Goal: Information Seeking & Learning: Learn about a topic

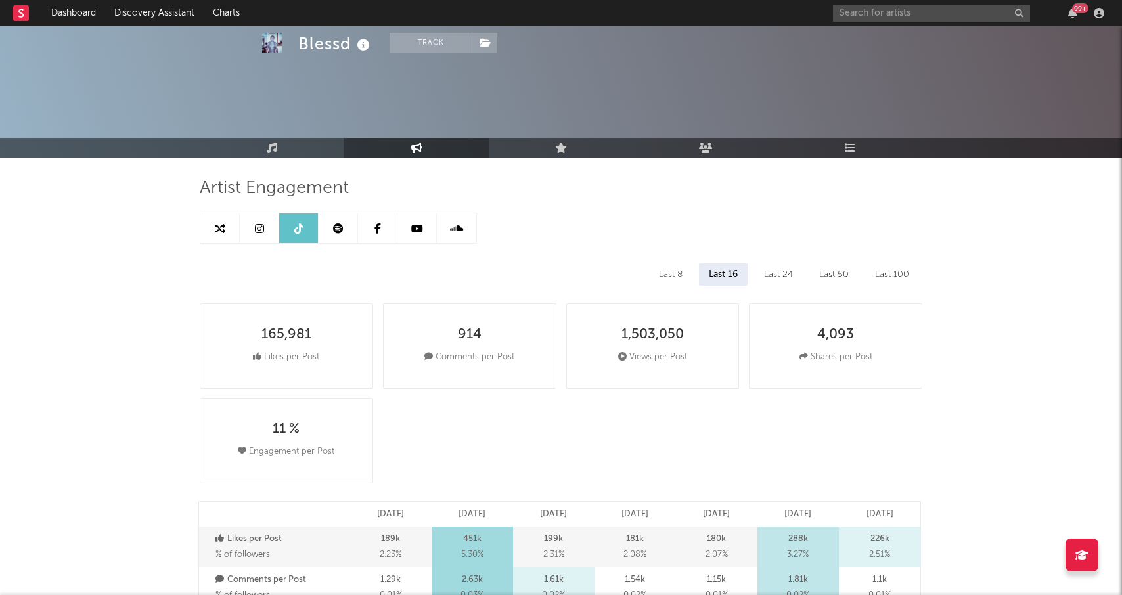
select select "6m"
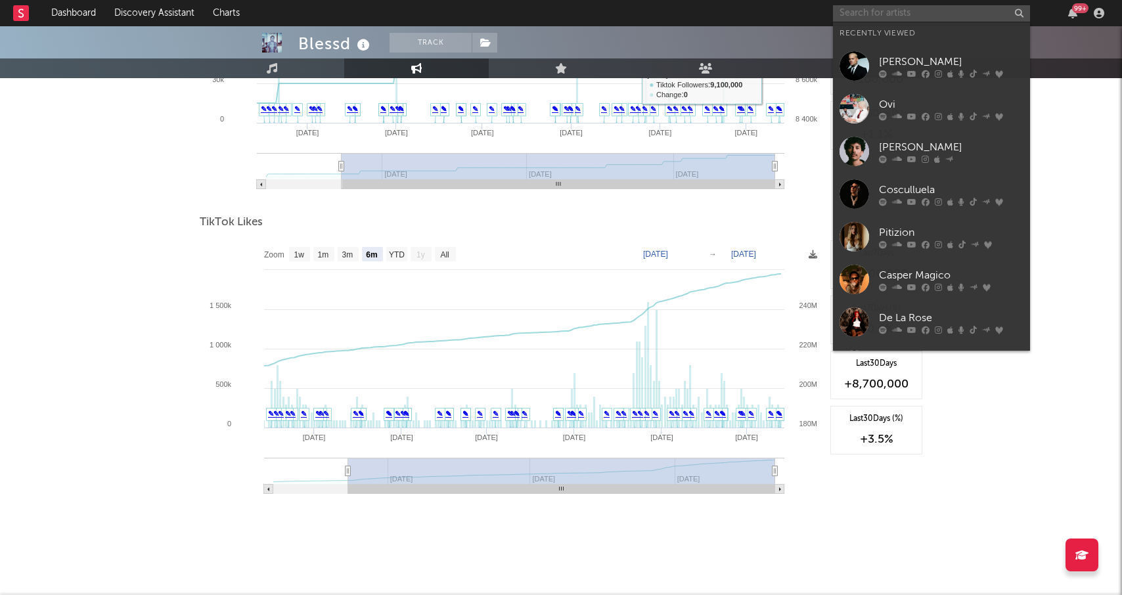
click at [893, 14] on input "text" at bounding box center [931, 13] width 197 height 16
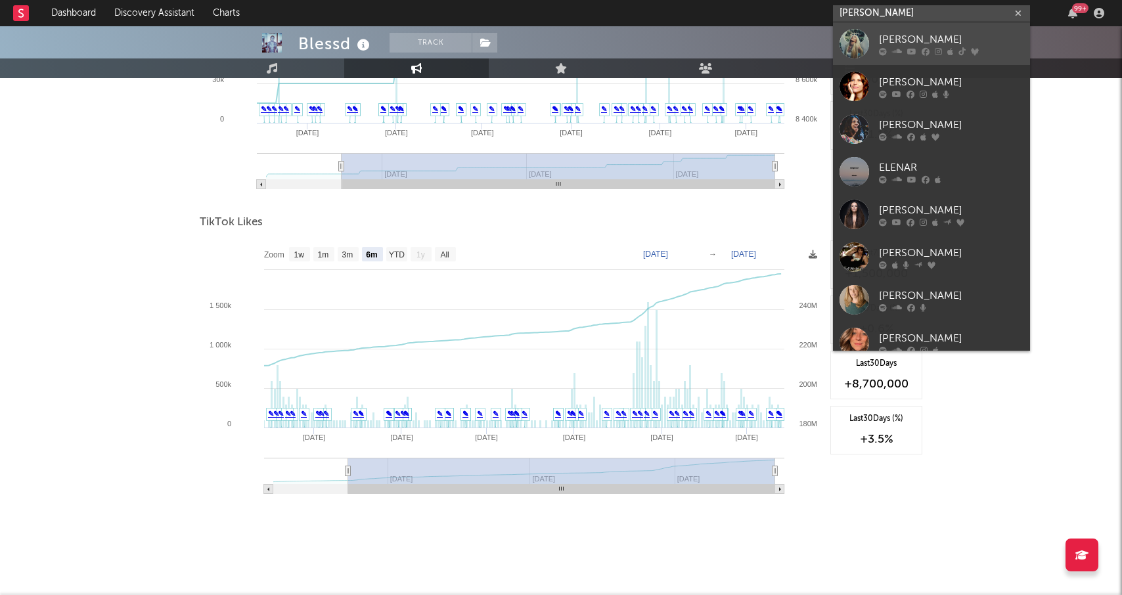
type input "[PERSON_NAME]"
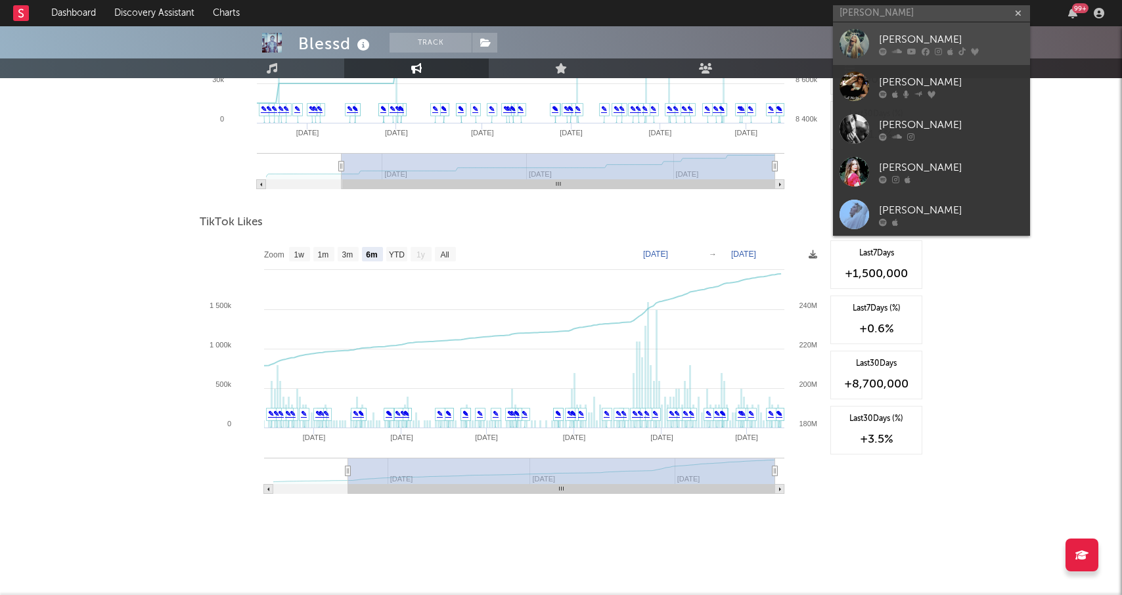
click at [899, 49] on icon at bounding box center [897, 51] width 10 height 8
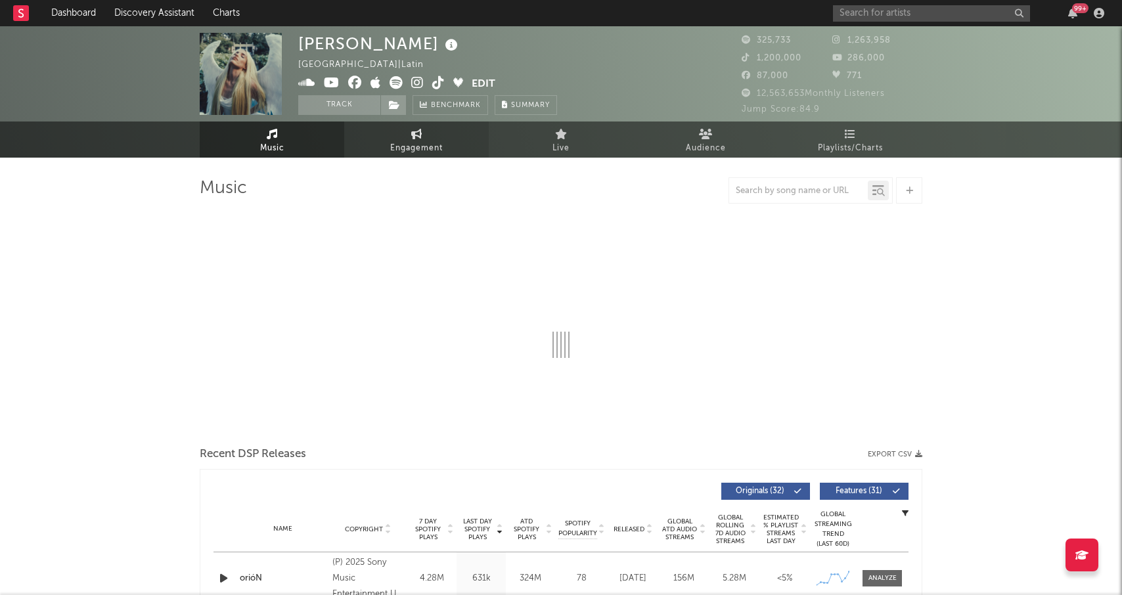
click at [384, 134] on link "Engagement" at bounding box center [416, 140] width 145 height 36
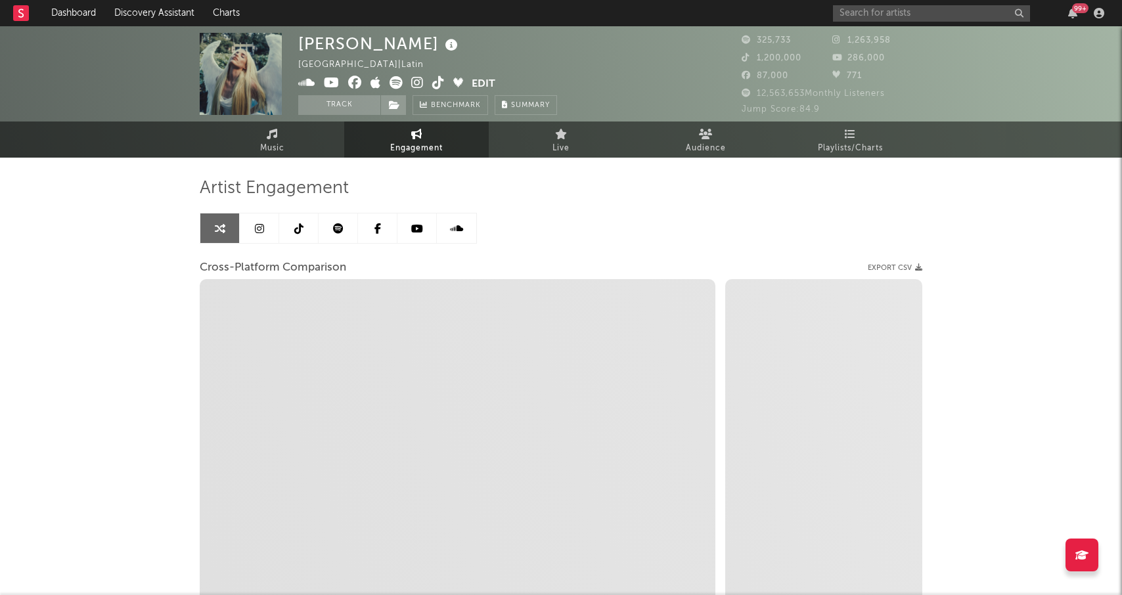
select select "1w"
click at [263, 231] on icon at bounding box center [259, 228] width 9 height 11
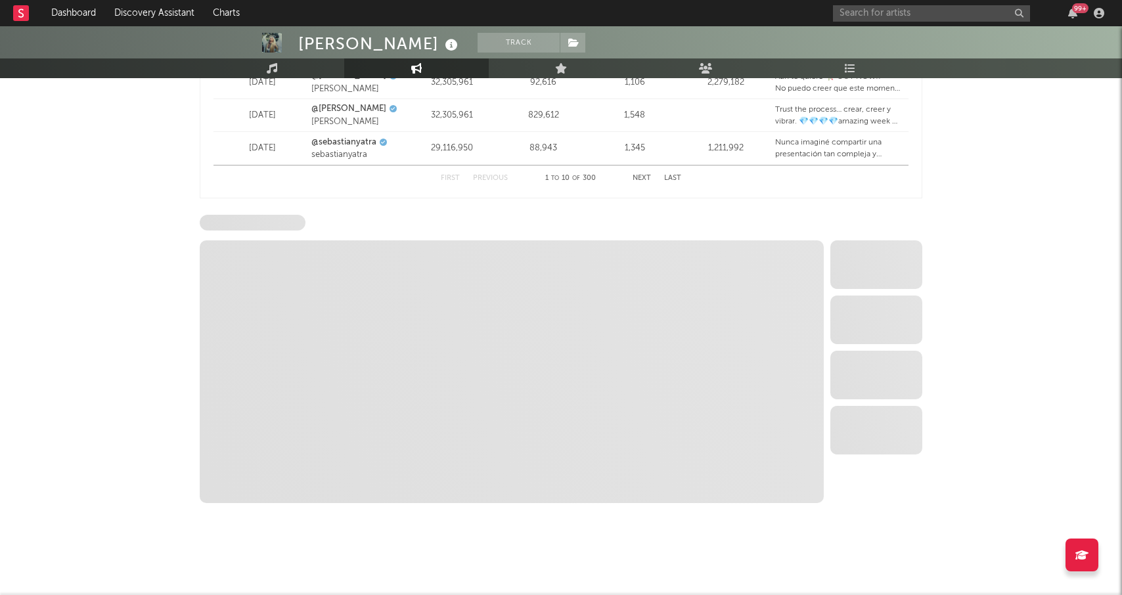
scroll to position [1899, 0]
select select "6m"
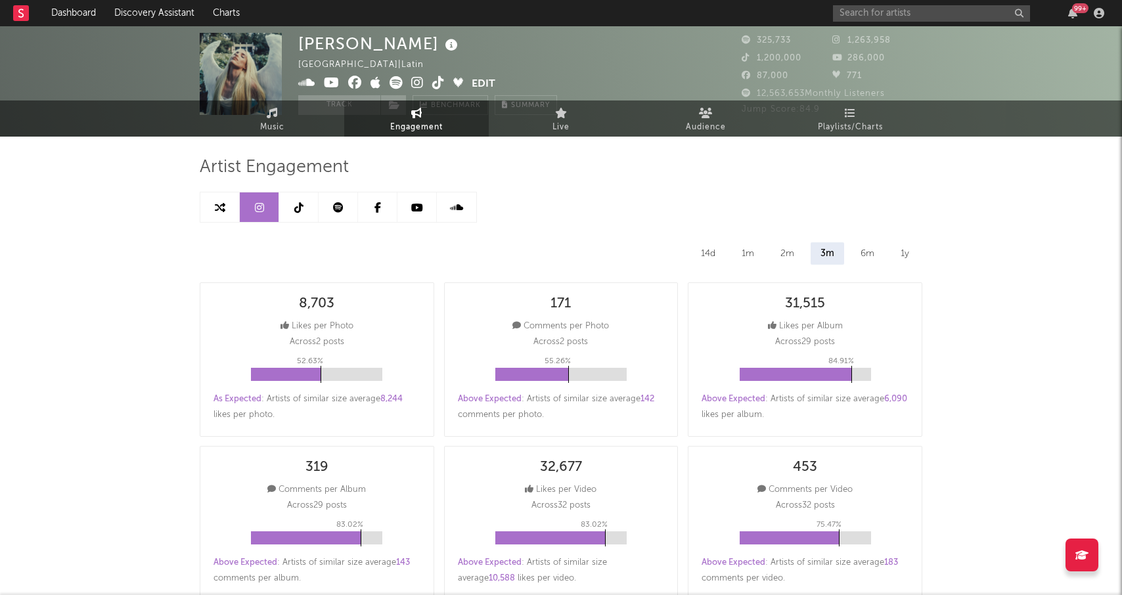
scroll to position [0, 0]
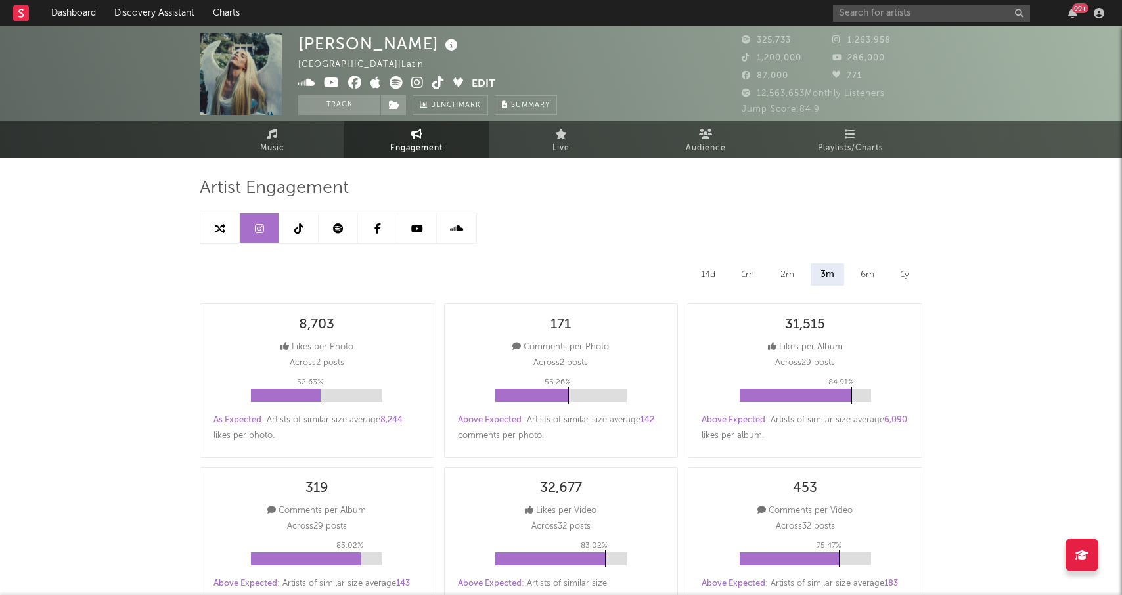
click at [304, 233] on link at bounding box center [298, 228] width 39 height 30
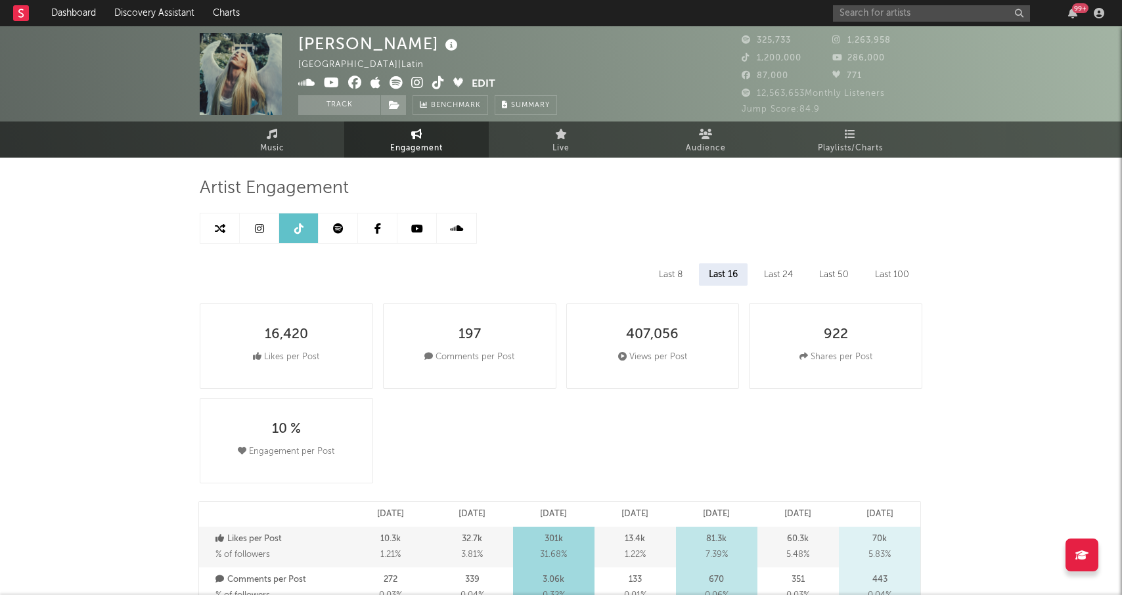
select select "6m"
click at [280, 148] on span "Music" at bounding box center [272, 149] width 24 height 16
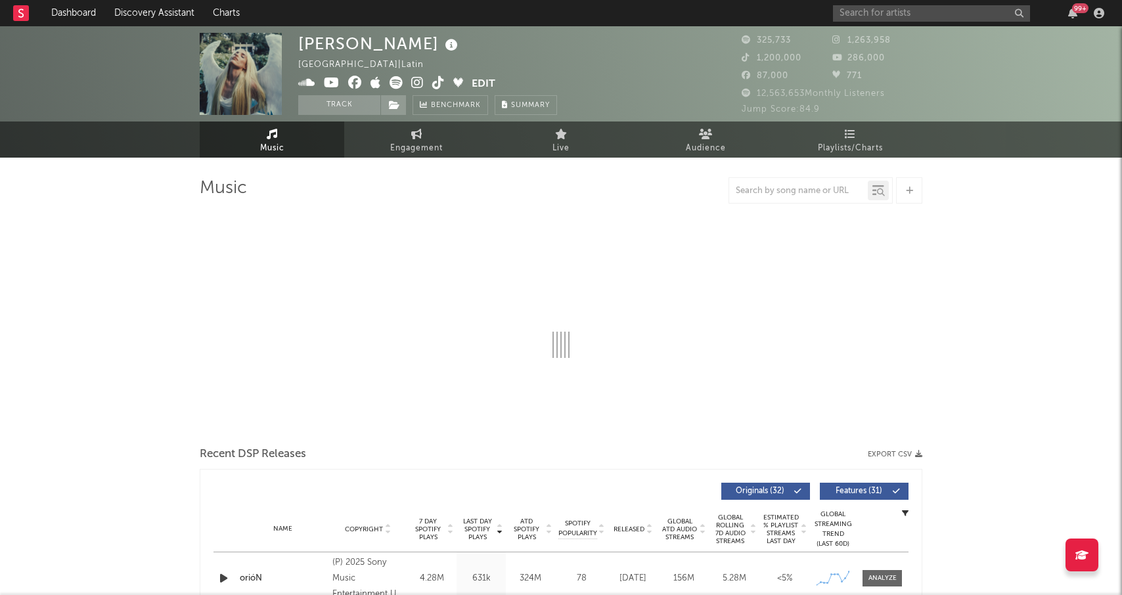
select select "6m"
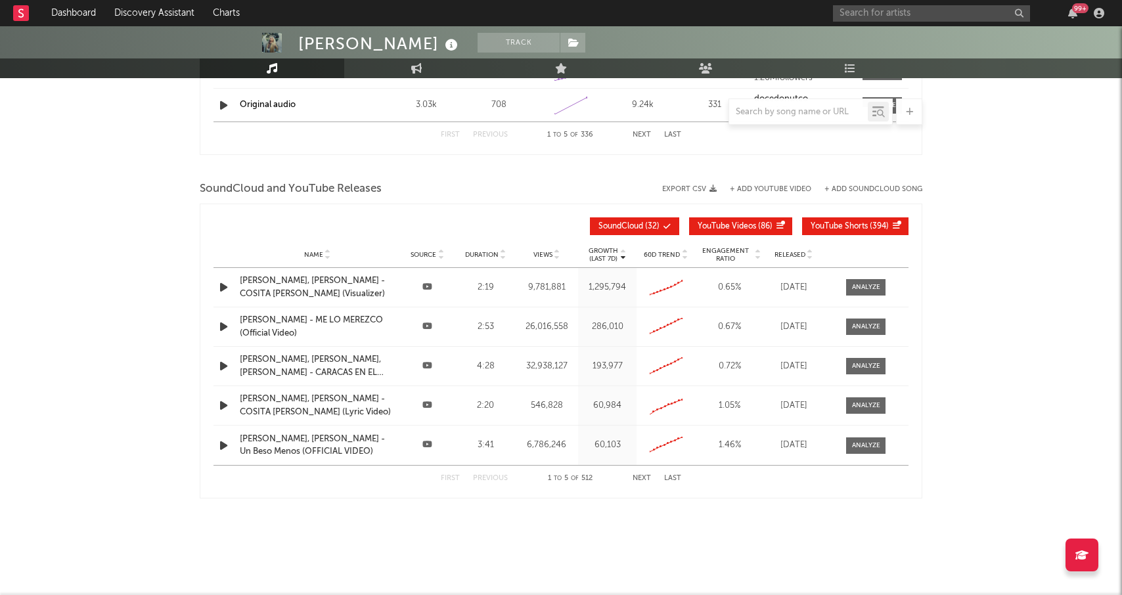
scroll to position [1416, 0]
